Goal: Find specific page/section: Find specific page/section

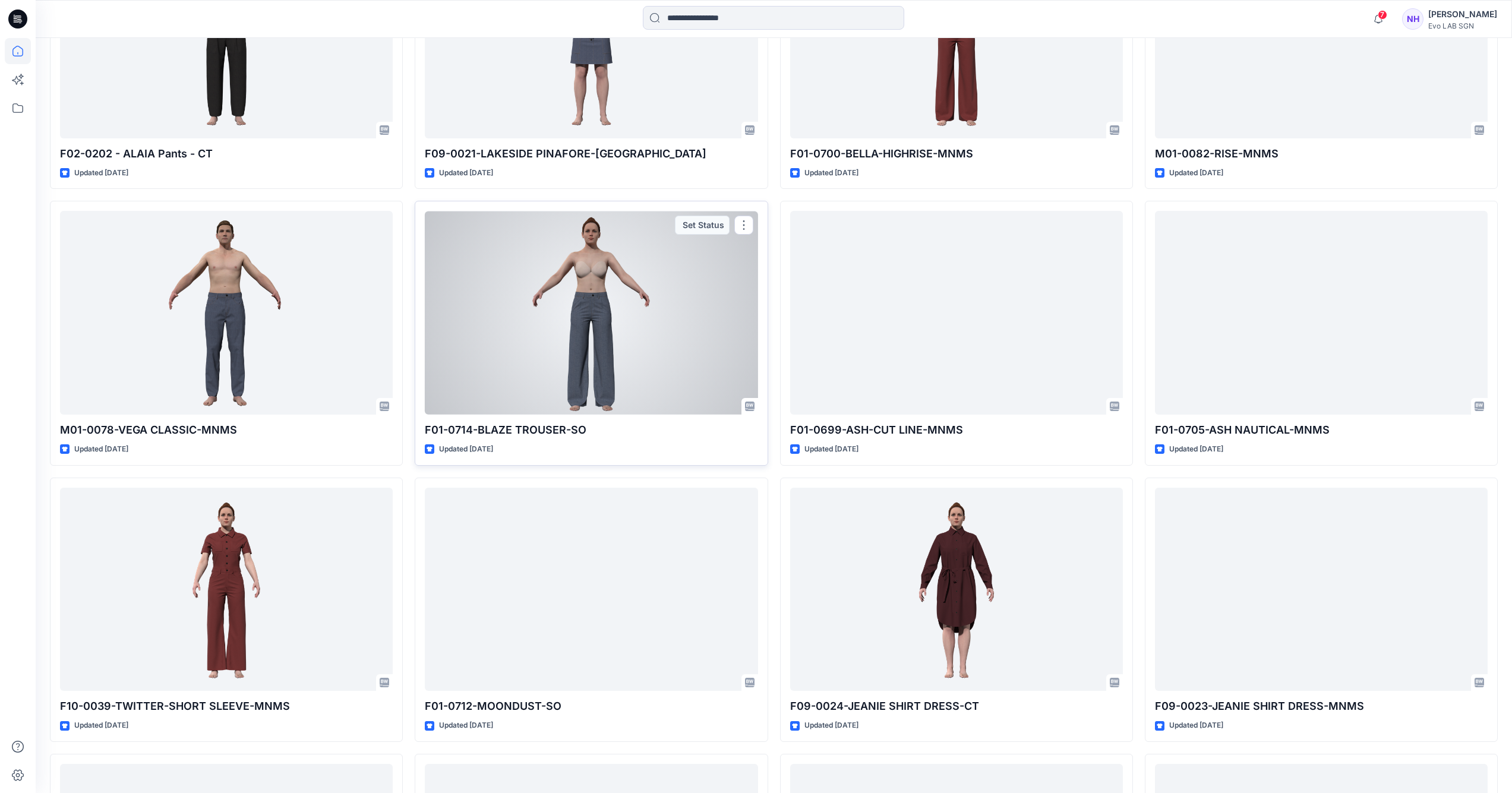
scroll to position [1493, 0]
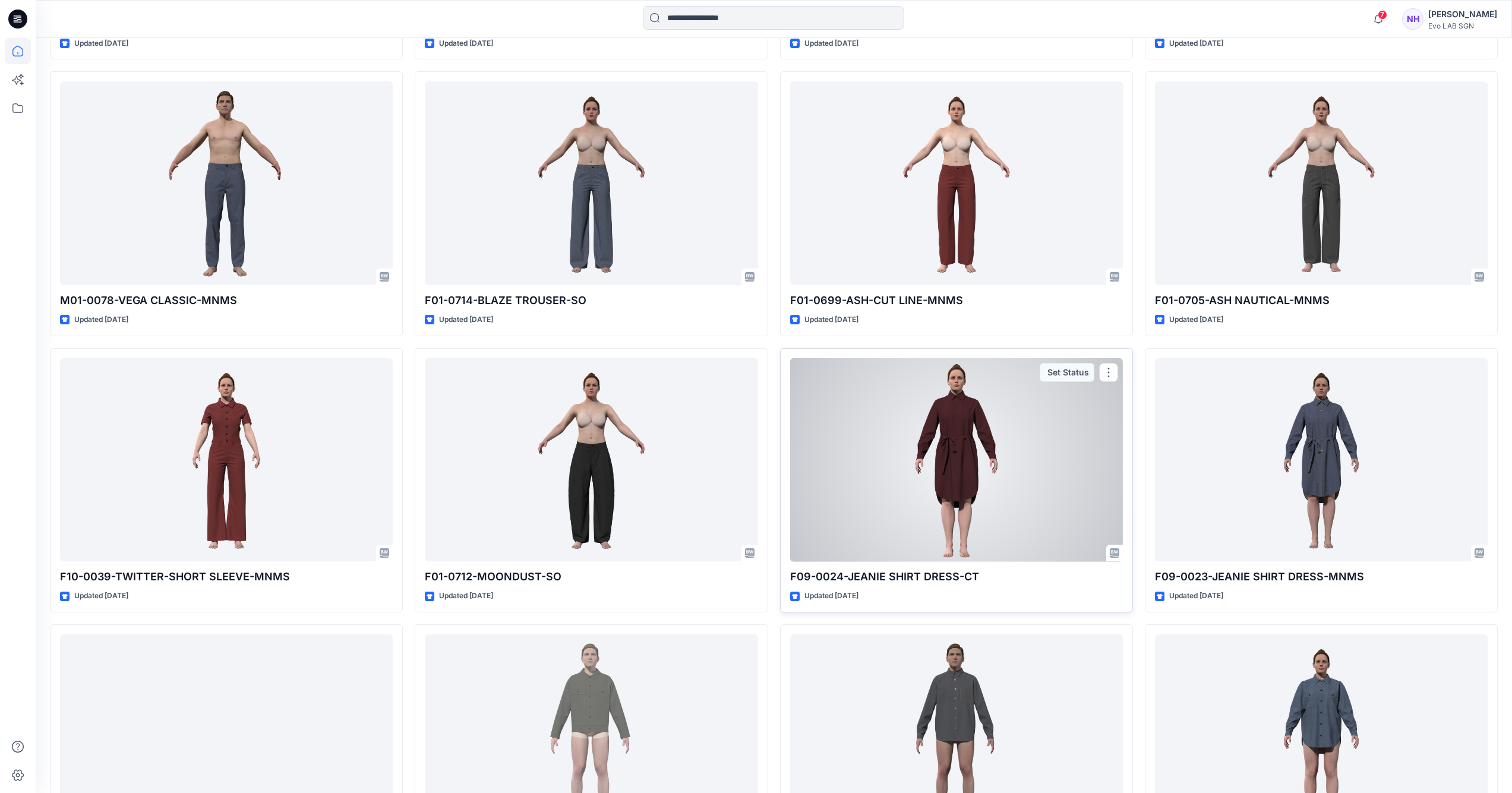
click at [943, 458] on div at bounding box center [956, 460] width 332 height 204
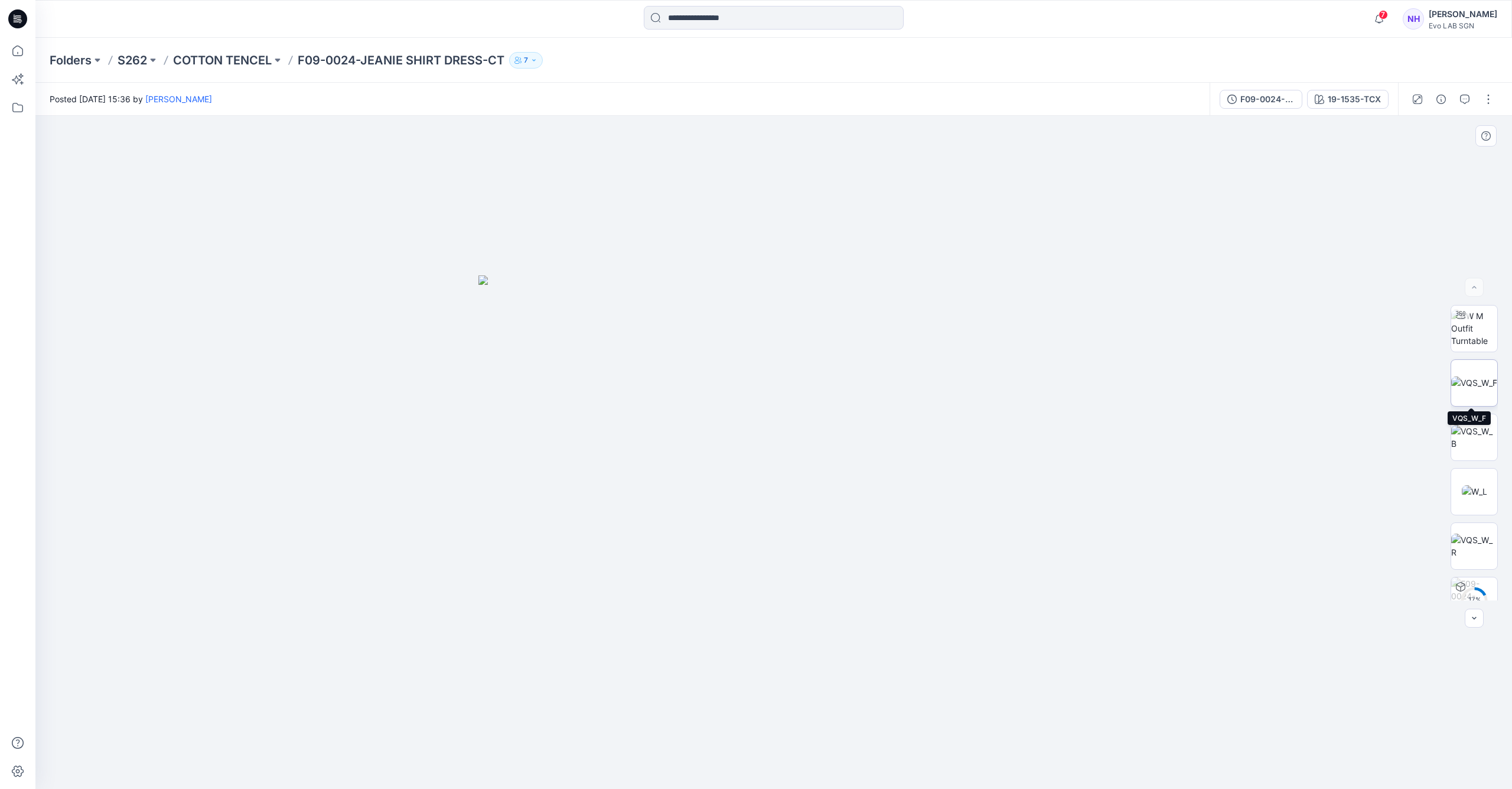
click at [1462, 384] on img at bounding box center [1475, 382] width 46 height 12
click at [1484, 335] on img at bounding box center [1475, 328] width 46 height 37
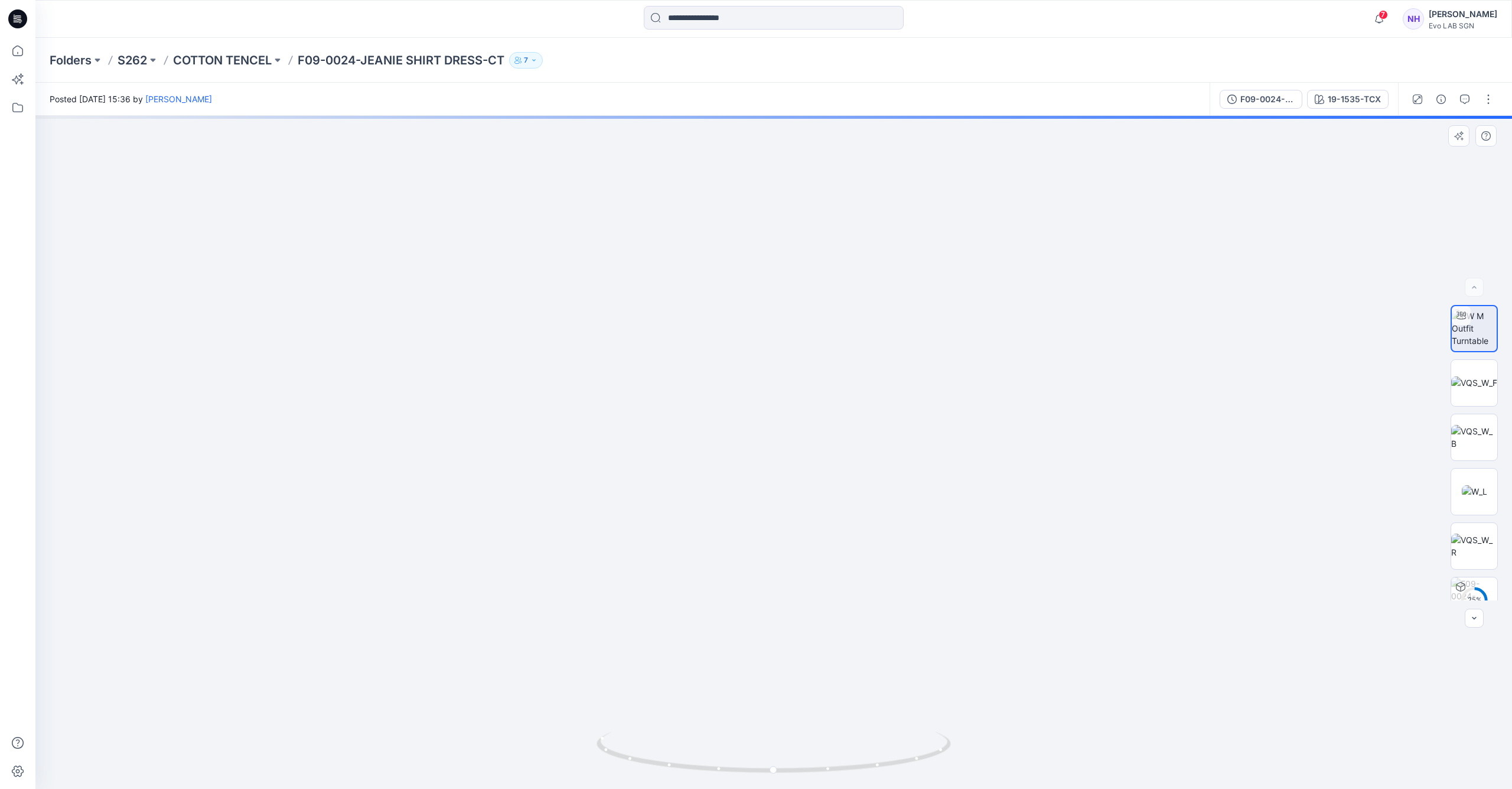
drag, startPoint x: 844, startPoint y: 444, endPoint x: 804, endPoint y: 282, distance: 166.9
click at [804, 282] on img at bounding box center [774, 185] width 1414 height 1207
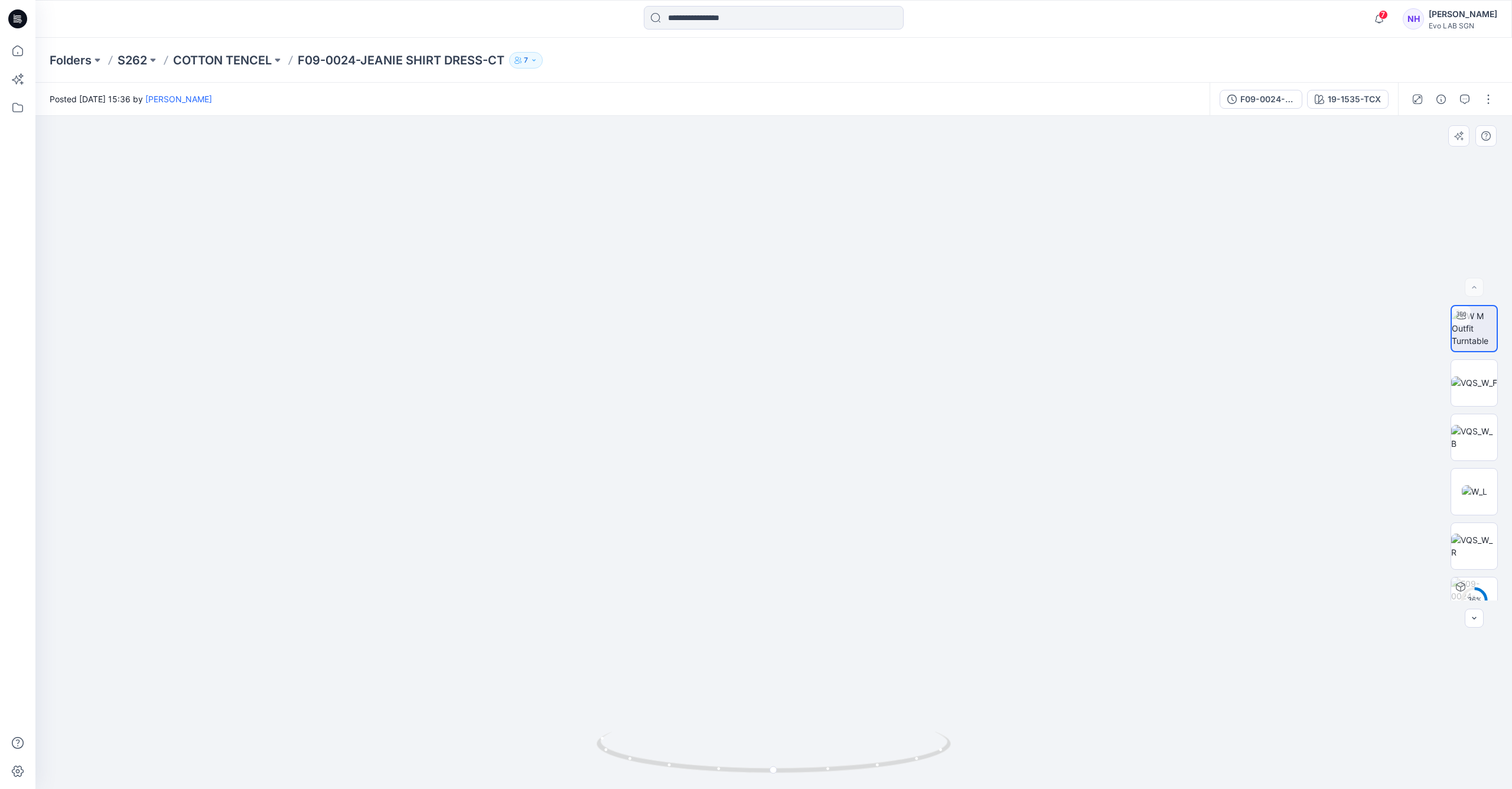
drag, startPoint x: 795, startPoint y: 360, endPoint x: 806, endPoint y: 515, distance: 155.4
click at [806, 515] on img at bounding box center [774, 263] width 1414 height 1051
drag, startPoint x: 809, startPoint y: 532, endPoint x: 802, endPoint y: 699, distance: 167.1
click at [802, 701] on img at bounding box center [774, 332] width 1414 height 914
drag, startPoint x: 818, startPoint y: 321, endPoint x: 817, endPoint y: 305, distance: 16.0
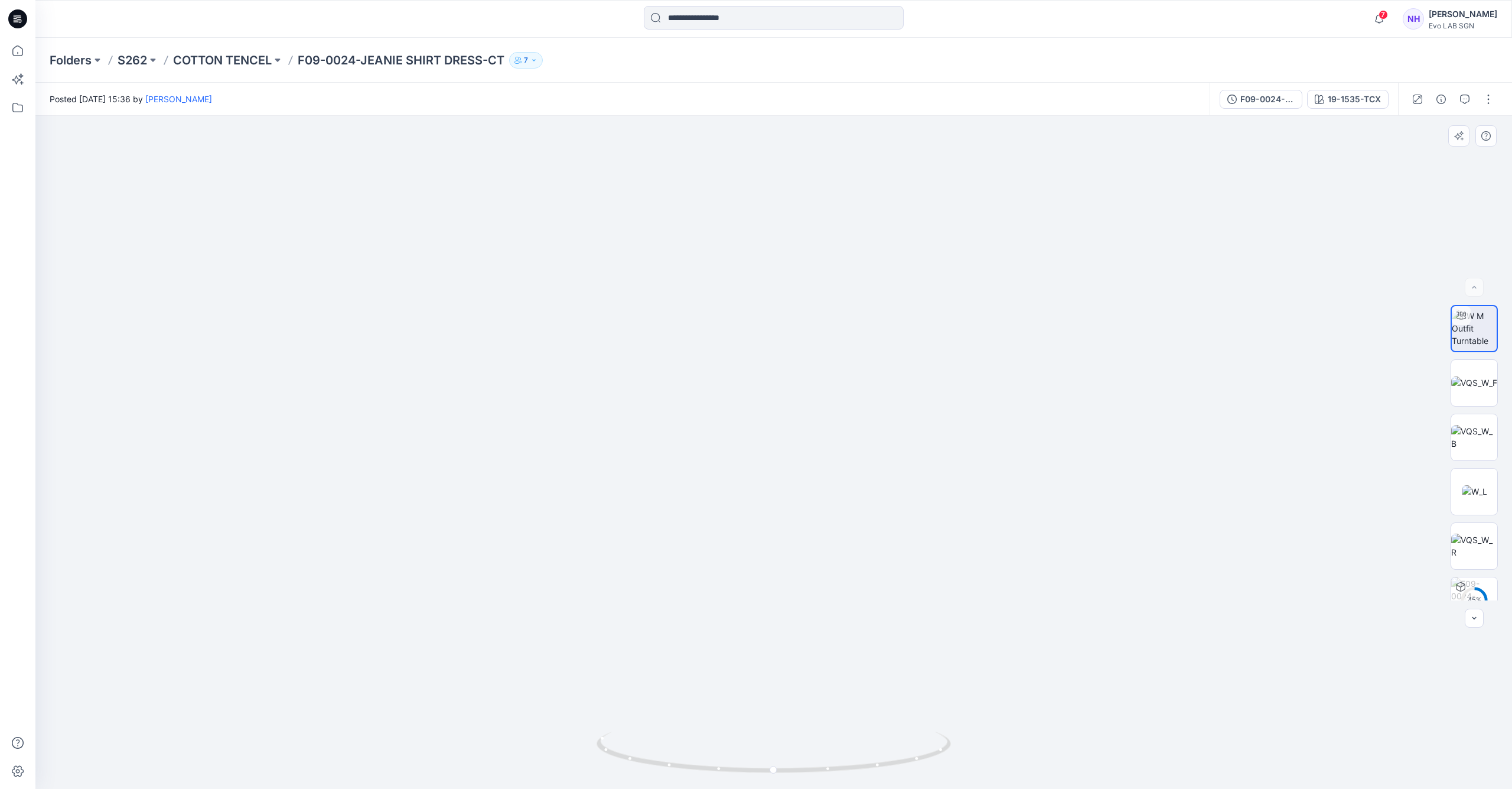
click at [817, 305] on img at bounding box center [774, 362] width 1414 height 853
click at [821, 382] on img at bounding box center [774, 309] width 1414 height 959
drag, startPoint x: 841, startPoint y: 611, endPoint x: 841, endPoint y: 525, distance: 86.0
click at [841, 525] on img at bounding box center [774, 233] width 1414 height 1111
click at [1479, 389] on img at bounding box center [1475, 382] width 46 height 12
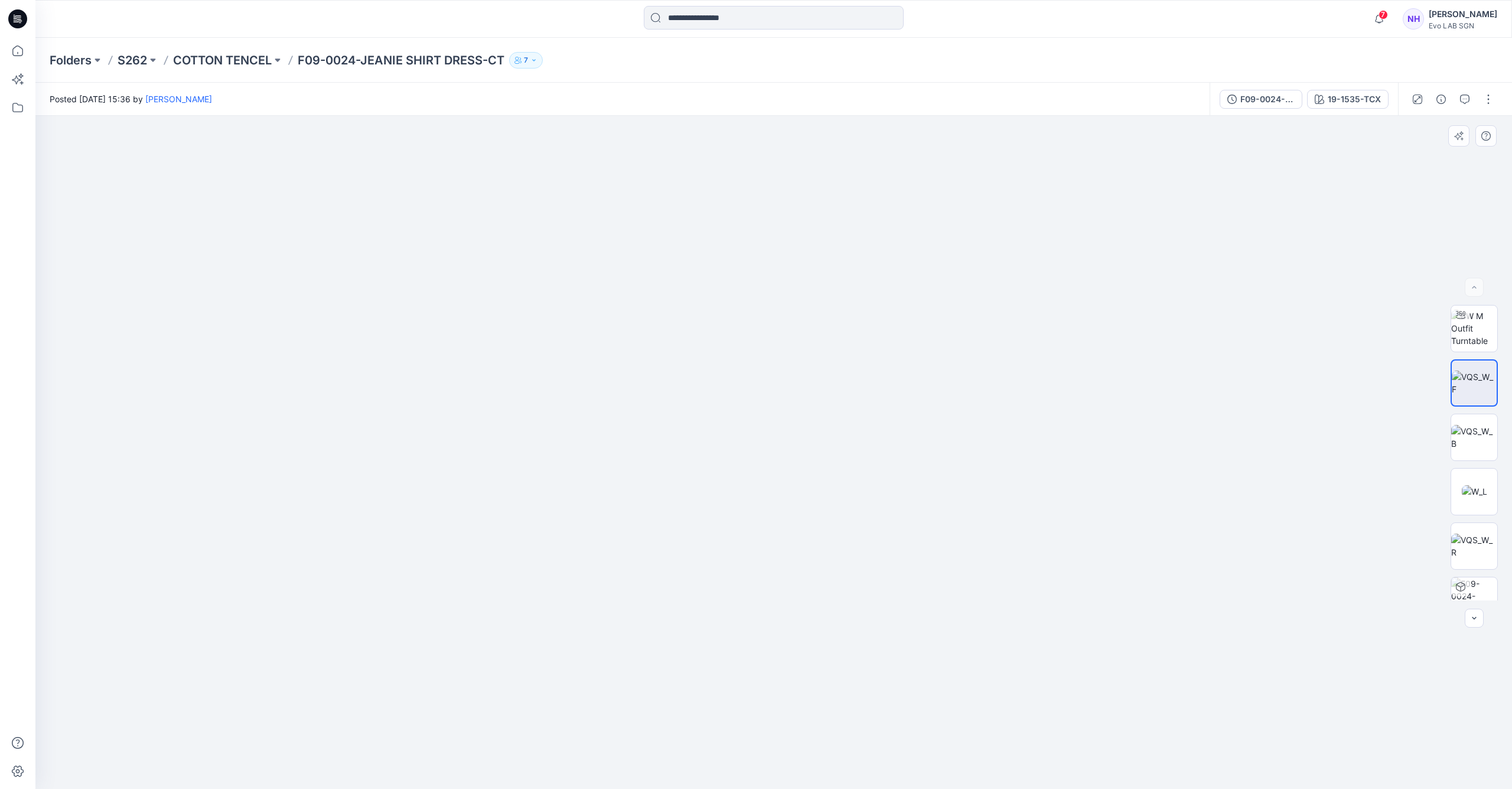
drag, startPoint x: 807, startPoint y: 382, endPoint x: 796, endPoint y: 476, distance: 94.6
click at [796, 476] on img at bounding box center [751, 167] width 1772 height 1243
click at [1478, 331] on img at bounding box center [1475, 328] width 46 height 37
drag, startPoint x: 744, startPoint y: 772, endPoint x: 884, endPoint y: 774, distance: 140.0
click at [884, 774] on icon at bounding box center [775, 754] width 358 height 45
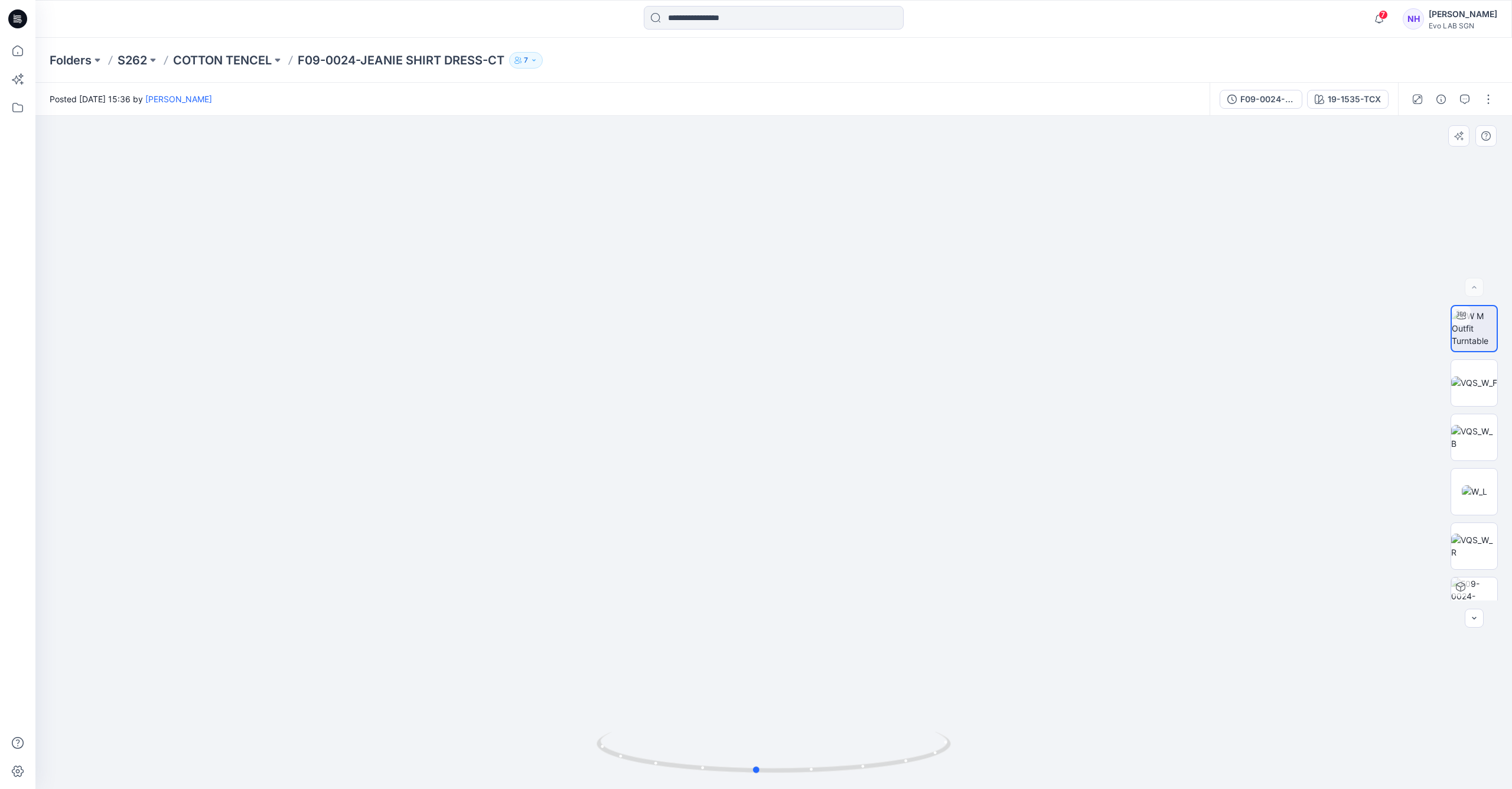
drag, startPoint x: 744, startPoint y: 776, endPoint x: 920, endPoint y: 717, distance: 185.6
click at [943, 773] on icon at bounding box center [775, 754] width 358 height 45
drag, startPoint x: 821, startPoint y: 490, endPoint x: 836, endPoint y: 559, distance: 70.6
click at [776, 671] on img at bounding box center [774, 425] width 951 height 728
drag, startPoint x: 763, startPoint y: 769, endPoint x: 843, endPoint y: 764, distance: 80.2
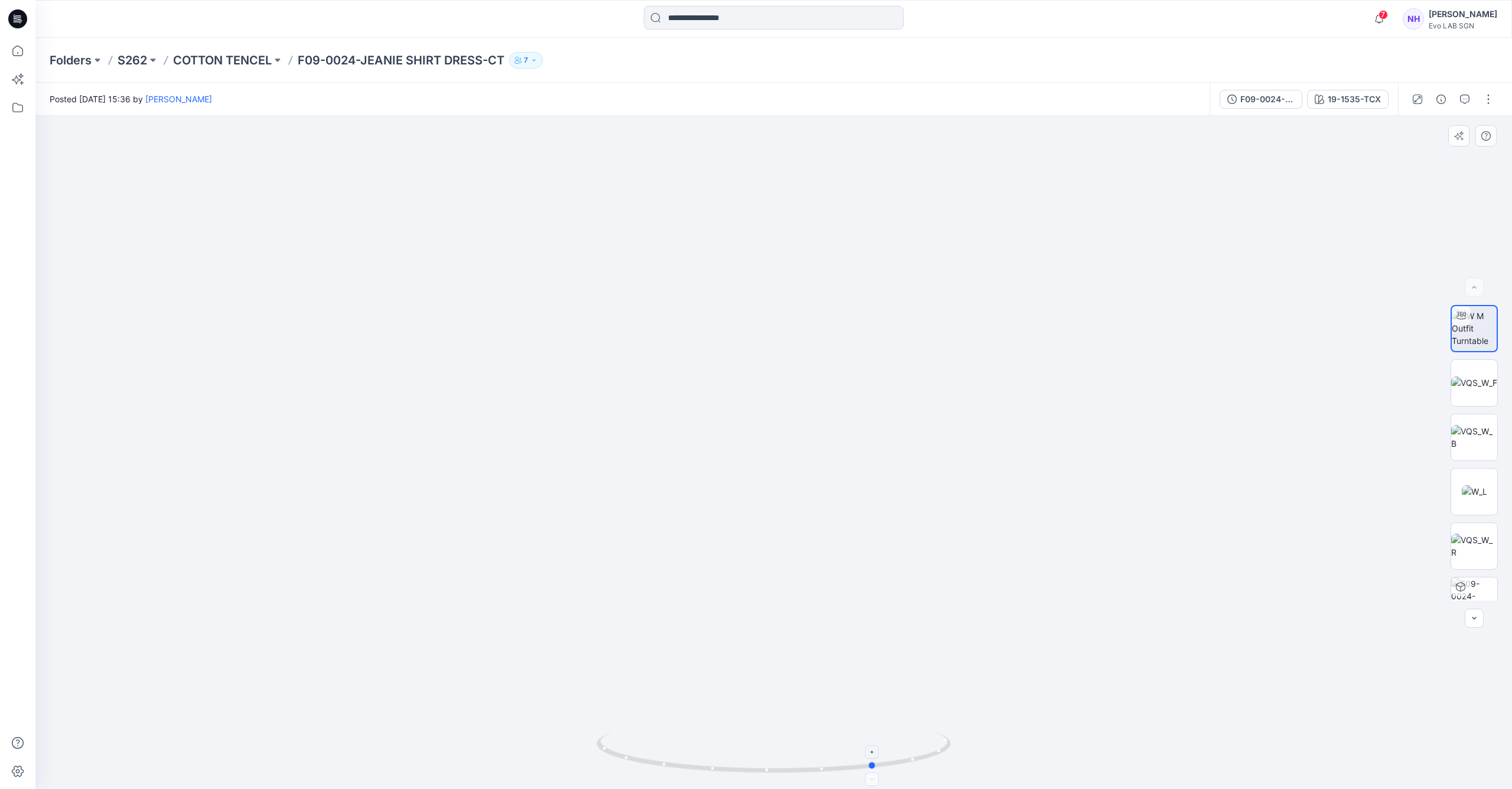
click at [843, 764] on icon at bounding box center [775, 754] width 358 height 45
click at [1429, 1] on div "7 Notifications Browzwear Support shared Polo shirt_002 in Practice_Onboarding …" at bounding box center [774, 19] width 1477 height 38
drag, startPoint x: 797, startPoint y: 770, endPoint x: 774, endPoint y: 736, distance: 41.0
click at [709, 776] on icon at bounding box center [775, 754] width 358 height 45
click at [351, 59] on p "F09-0024-JEANIE SHIRT DRESS-CT" at bounding box center [401, 60] width 207 height 17
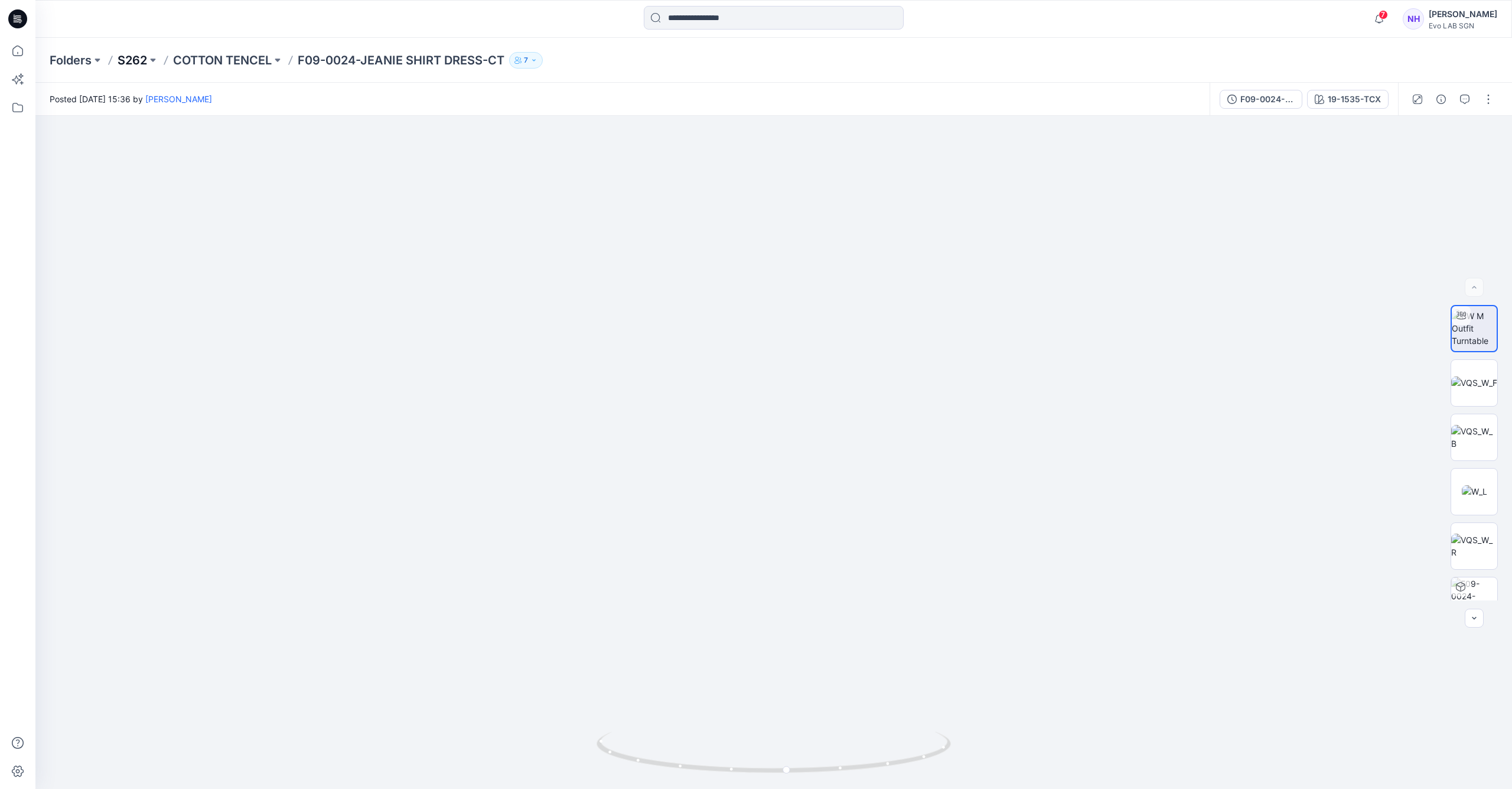
click at [141, 58] on p "S262" at bounding box center [133, 60] width 30 height 17
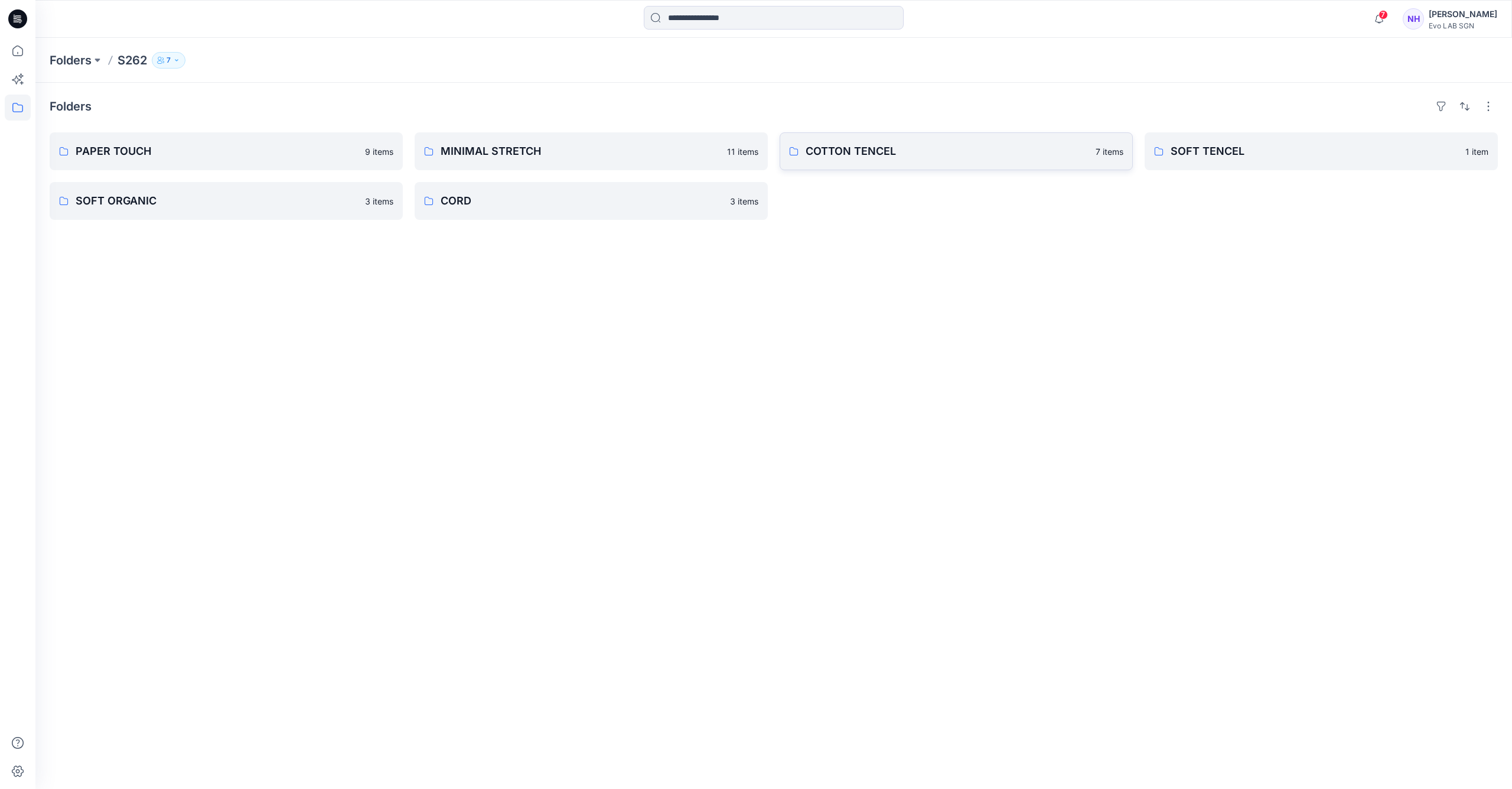
click at [908, 148] on p "COTTON TENCEL" at bounding box center [947, 151] width 283 height 17
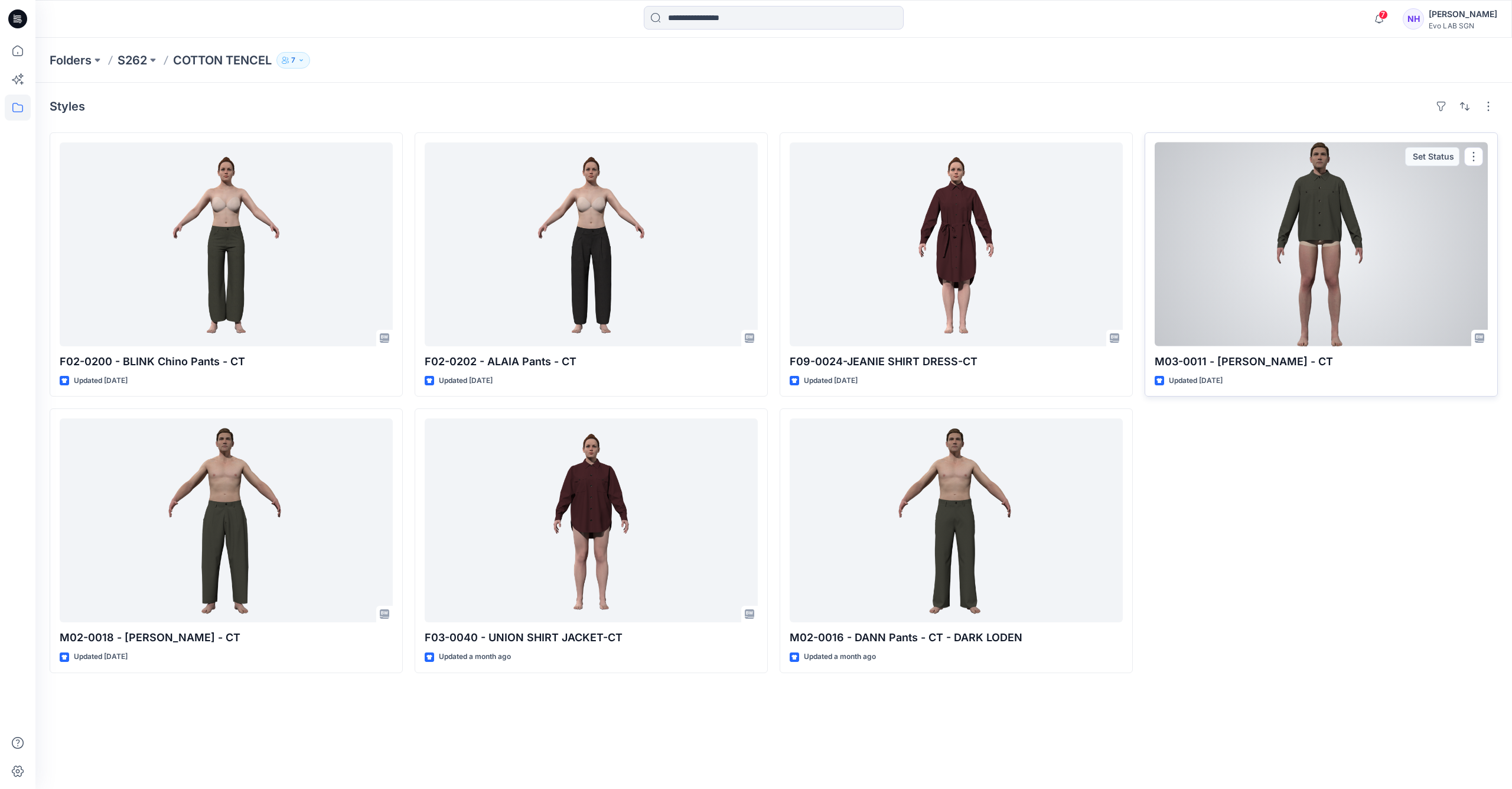
click at [1330, 264] on div at bounding box center [1322, 243] width 333 height 204
